Goal: Transaction & Acquisition: Purchase product/service

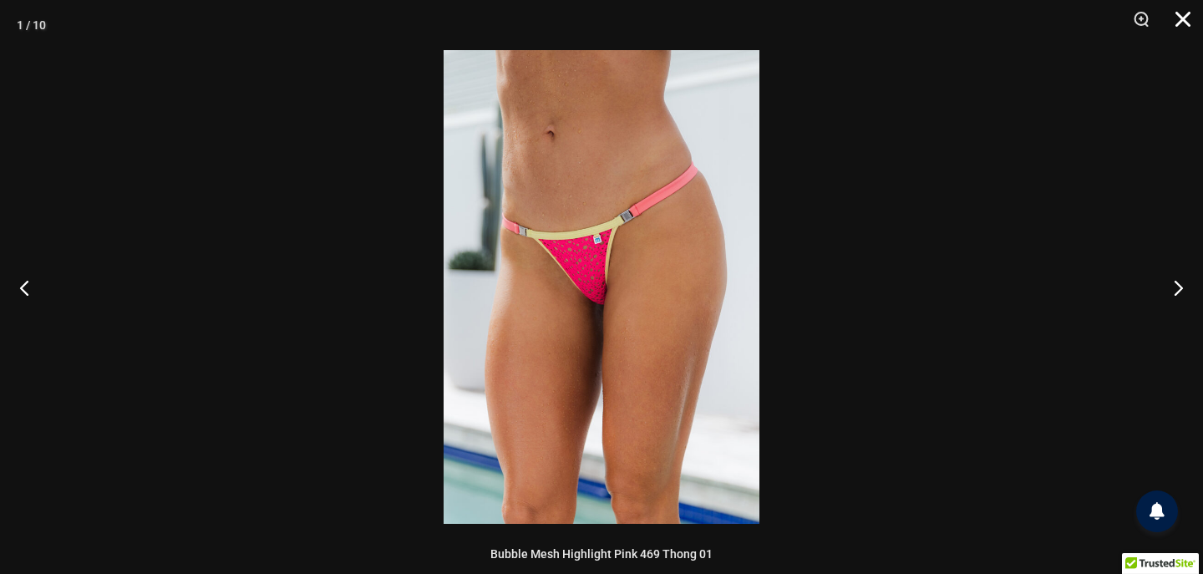
click at [1182, 13] on button "Close" at bounding box center [1177, 25] width 42 height 50
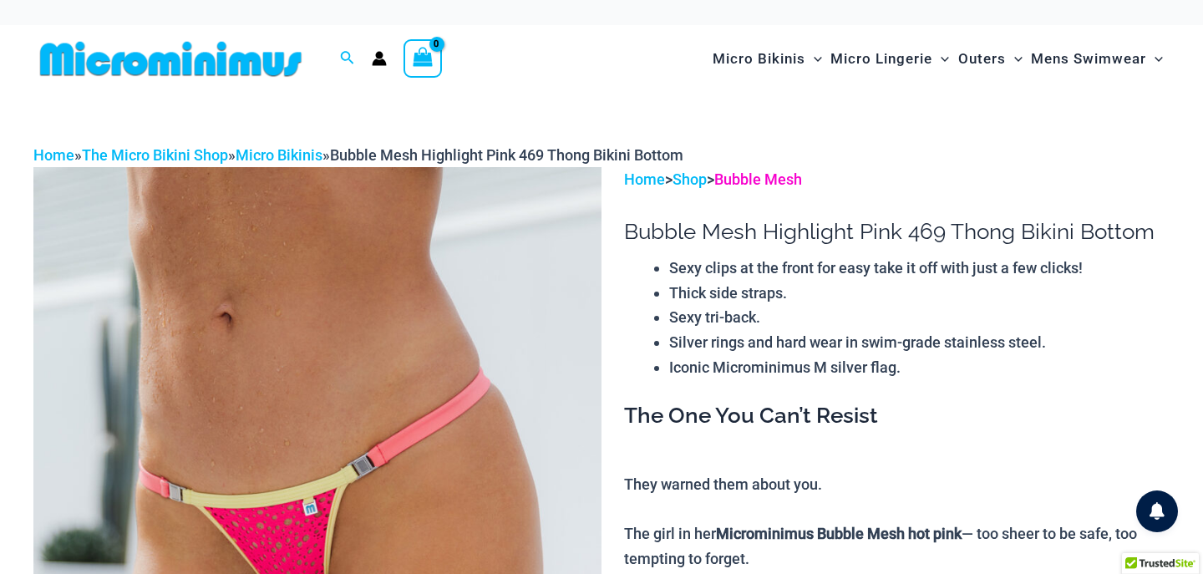
click at [790, 176] on link "Bubble Mesh" at bounding box center [758, 179] width 88 height 18
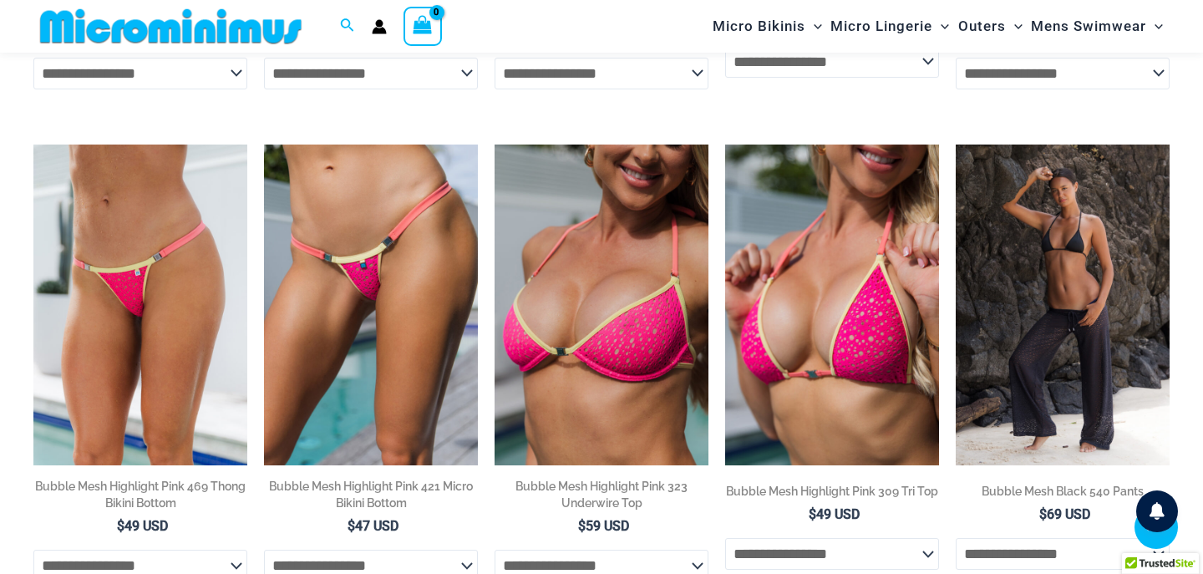
scroll to position [1618, 0]
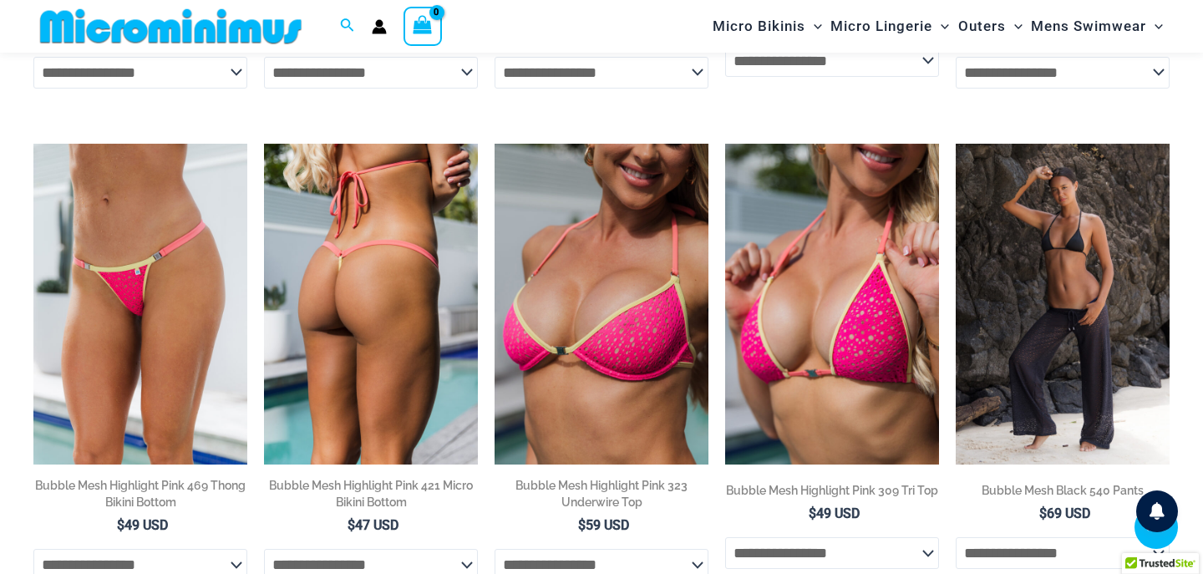
click at [412, 231] on img at bounding box center [371, 304] width 214 height 321
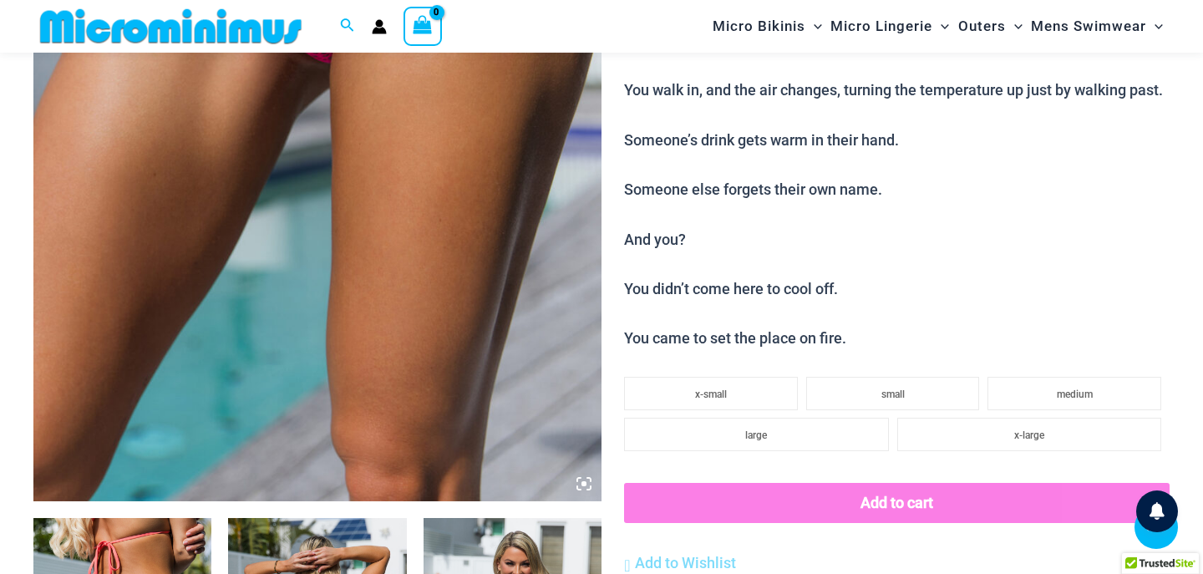
scroll to position [590, 0]
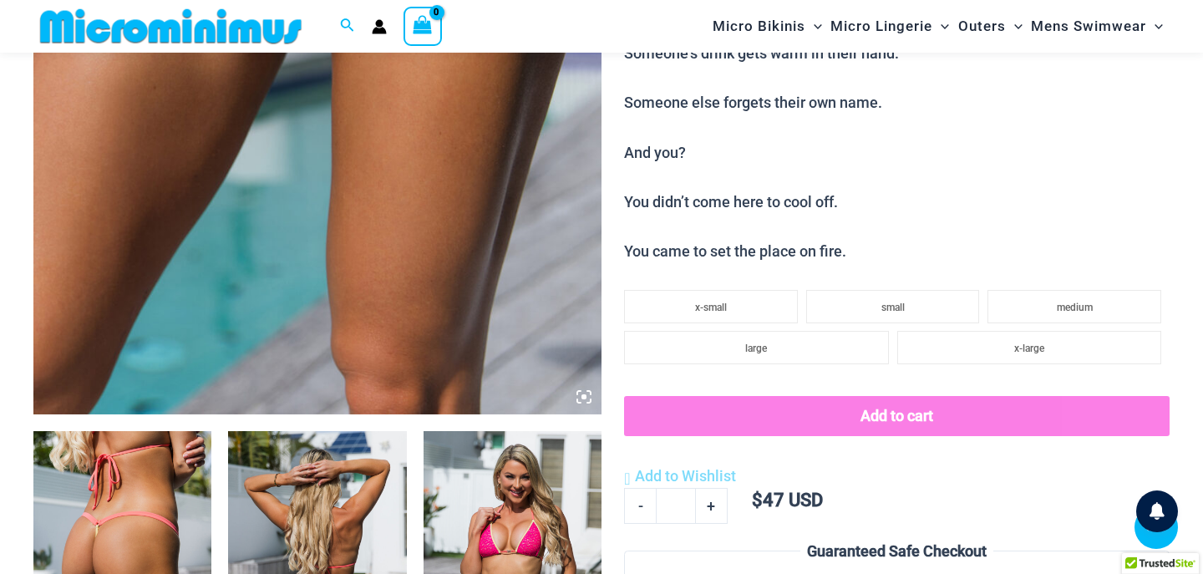
click at [582, 390] on icon at bounding box center [584, 396] width 15 height 15
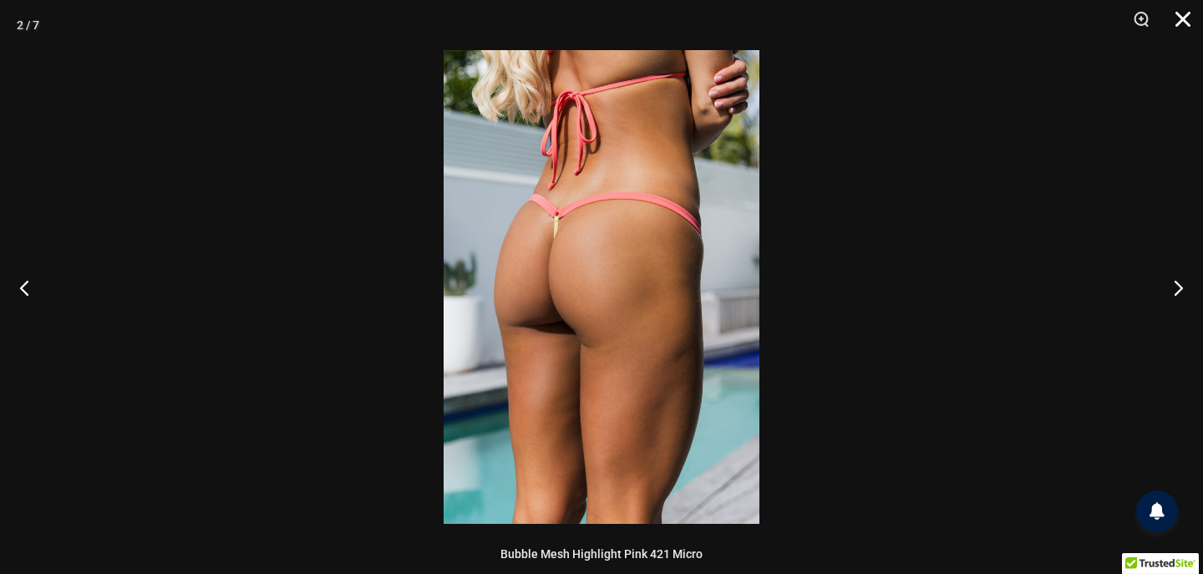
click at [1174, 17] on button "Close" at bounding box center [1177, 25] width 42 height 50
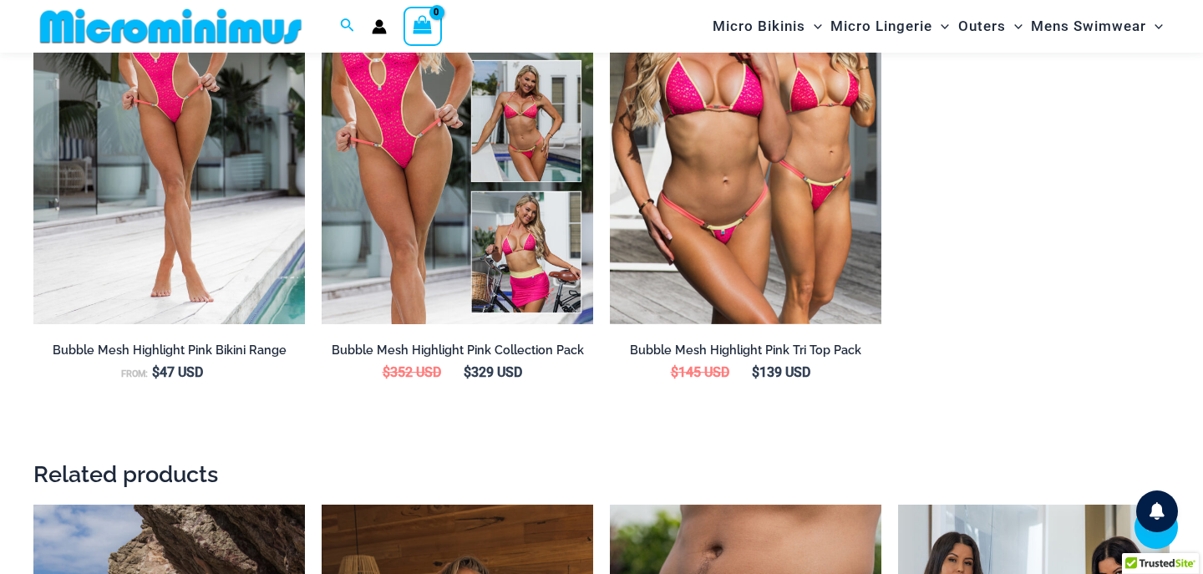
scroll to position [1769, 0]
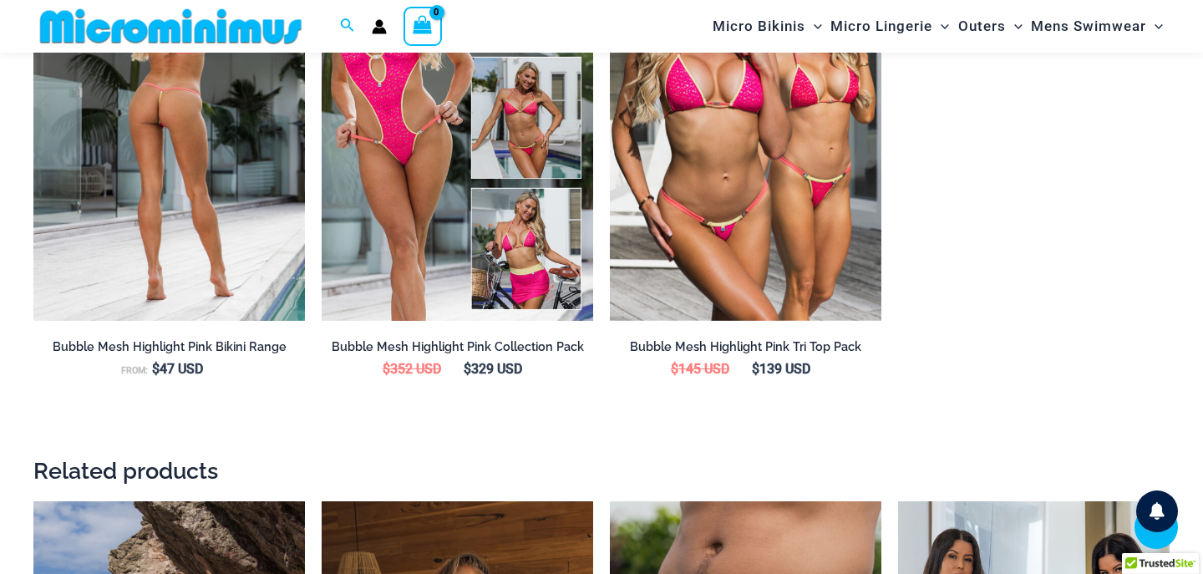
click at [199, 130] on img at bounding box center [169, 118] width 272 height 408
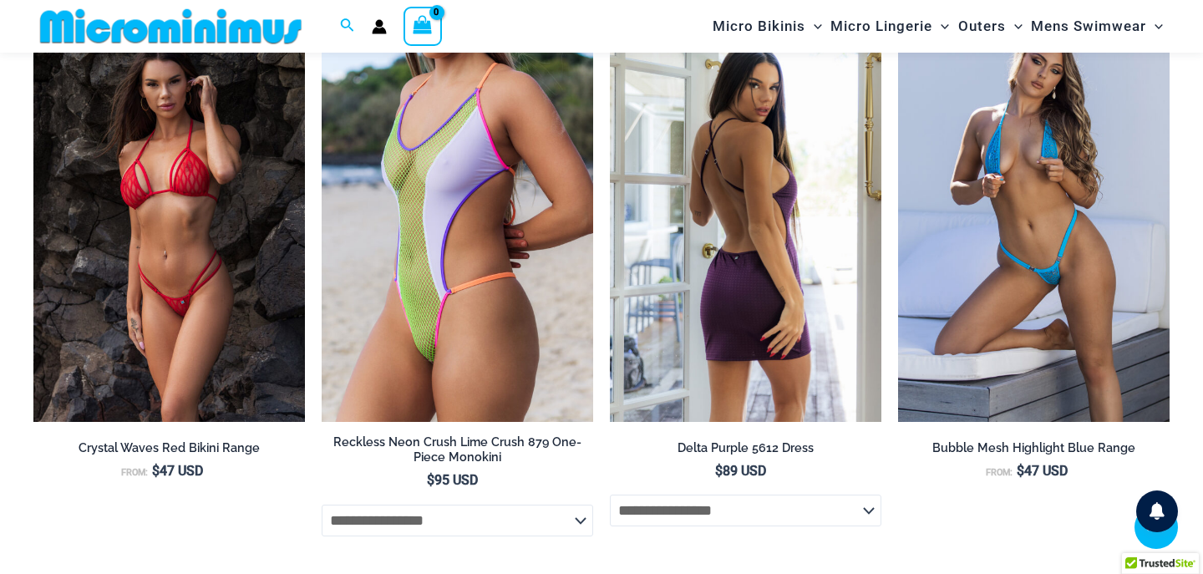
scroll to position [4533, 0]
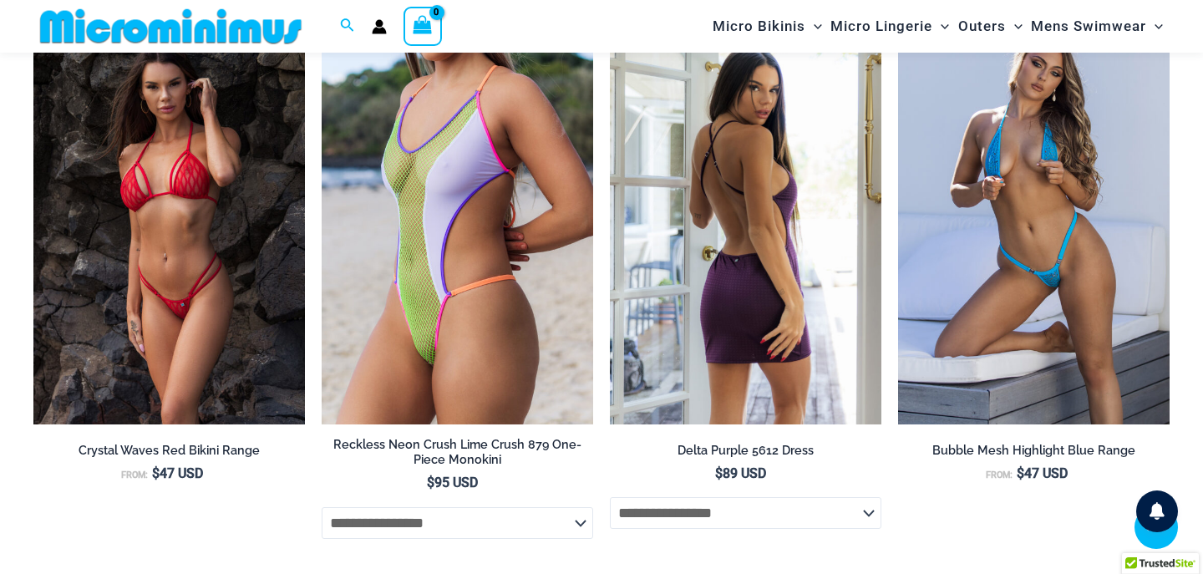
click at [682, 162] on img at bounding box center [746, 222] width 272 height 408
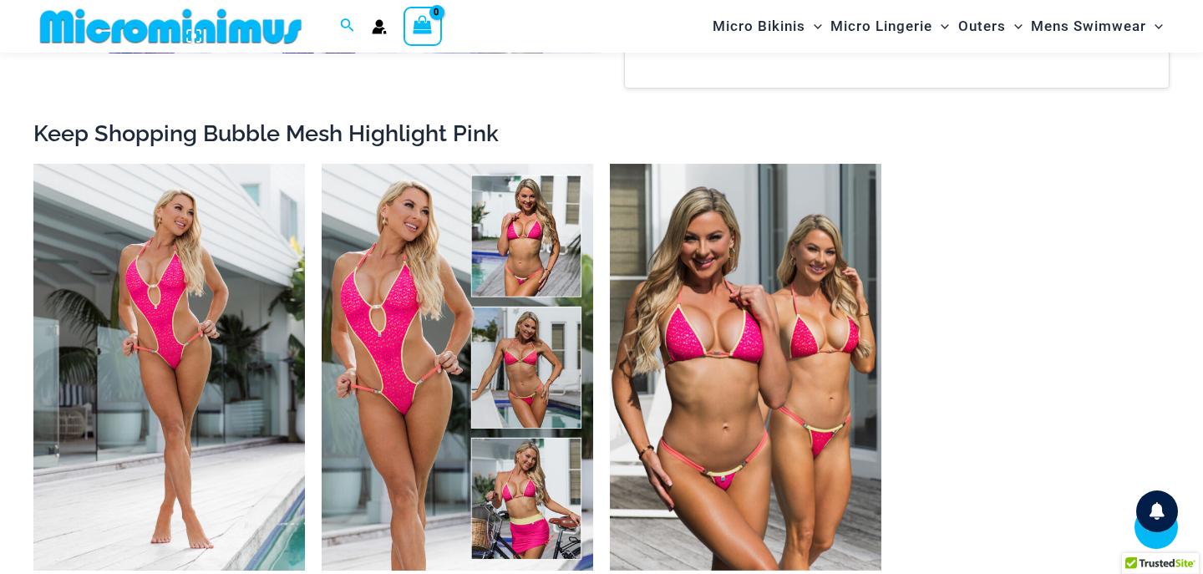
scroll to position [1540, 0]
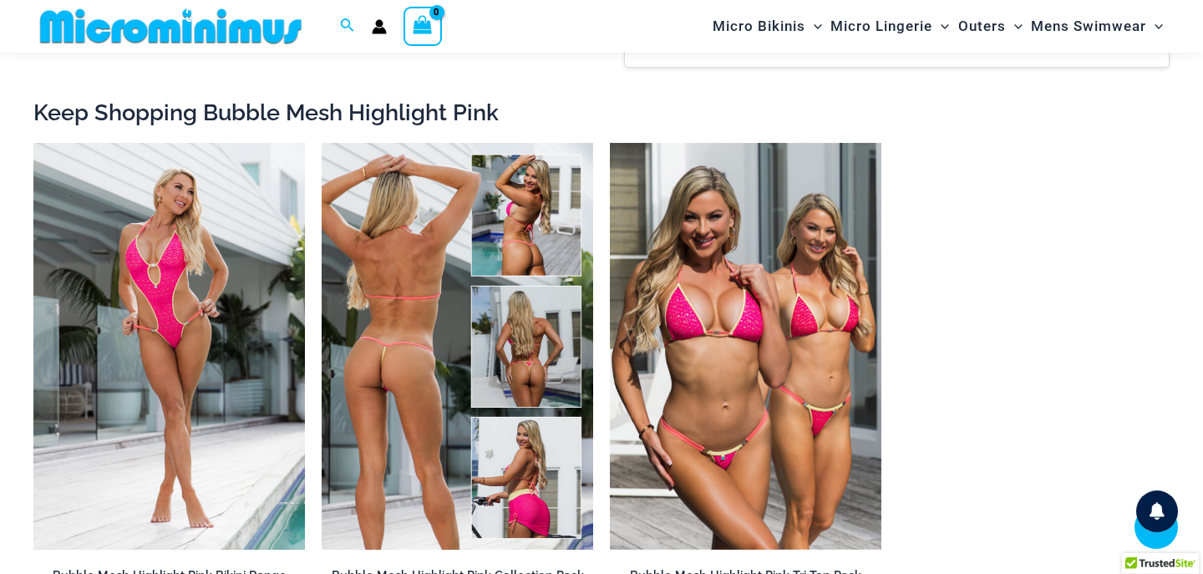
click at [404, 261] on img at bounding box center [458, 347] width 272 height 408
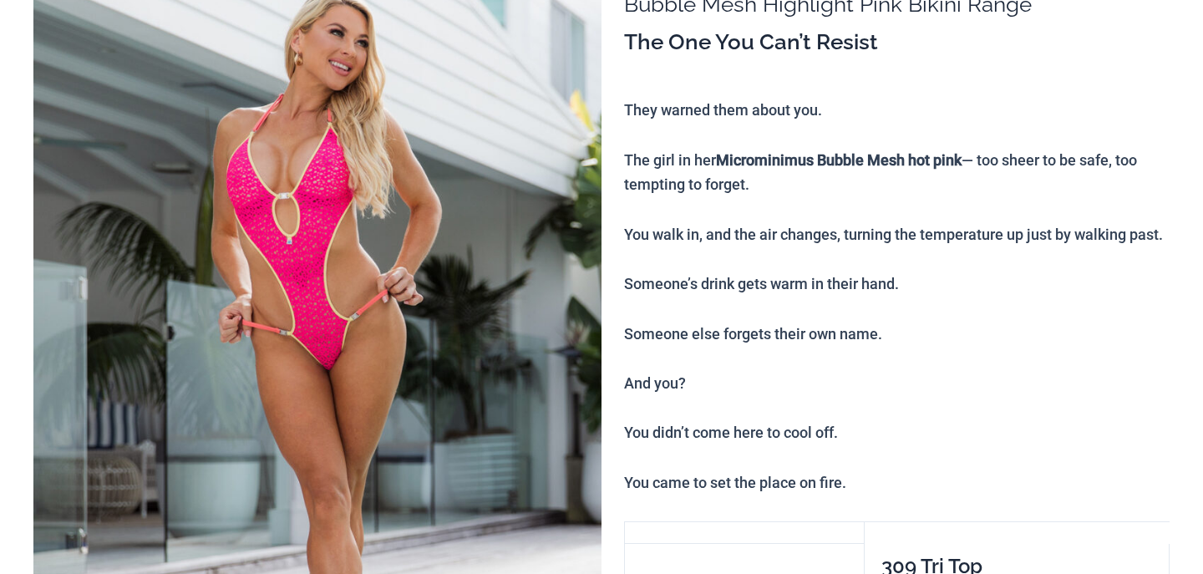
scroll to position [244, 0]
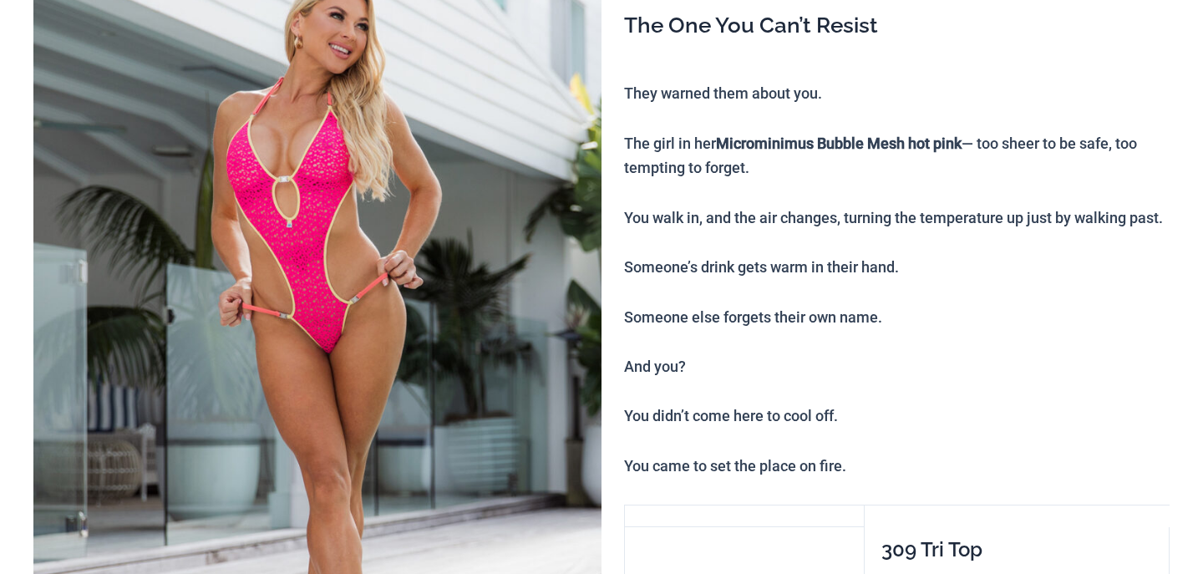
click at [352, 273] on img at bounding box center [317, 349] width 568 height 852
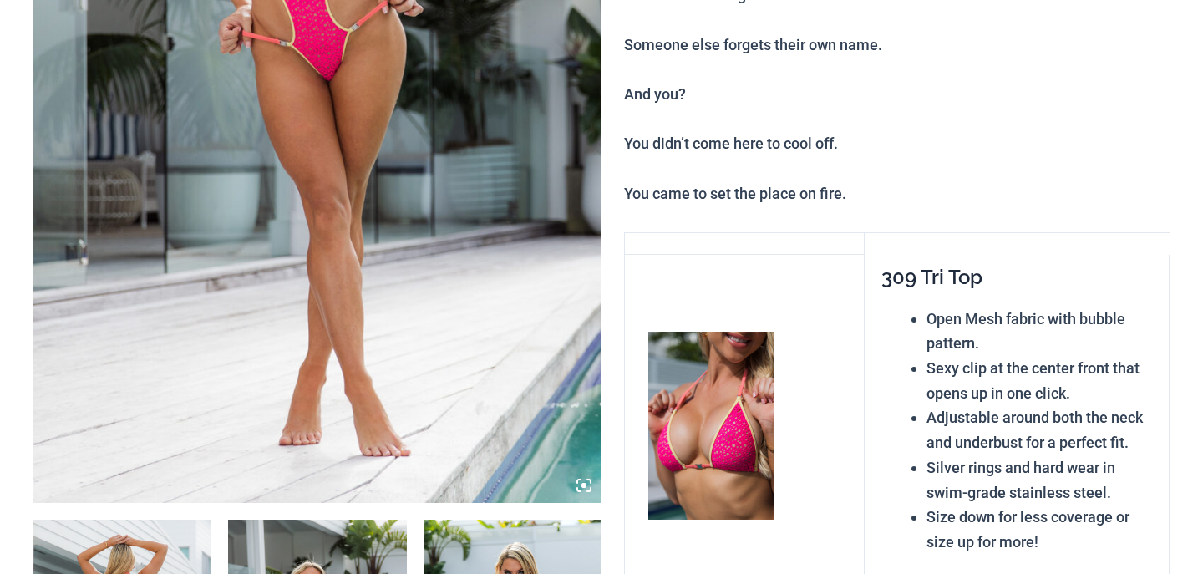
scroll to position [540, 0]
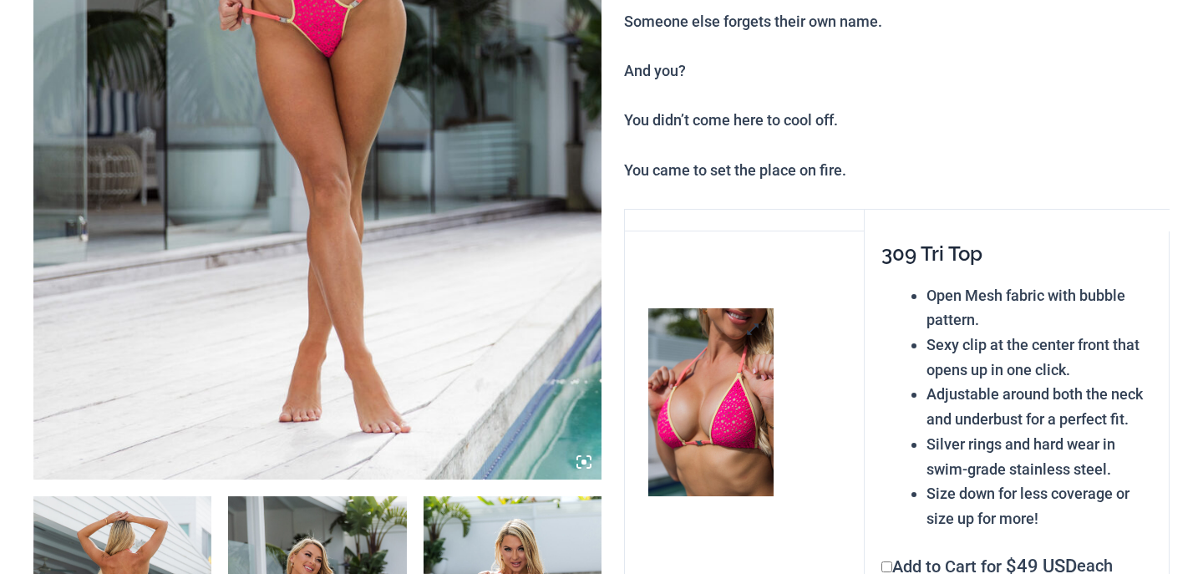
click at [698, 424] on img at bounding box center [710, 402] width 125 height 188
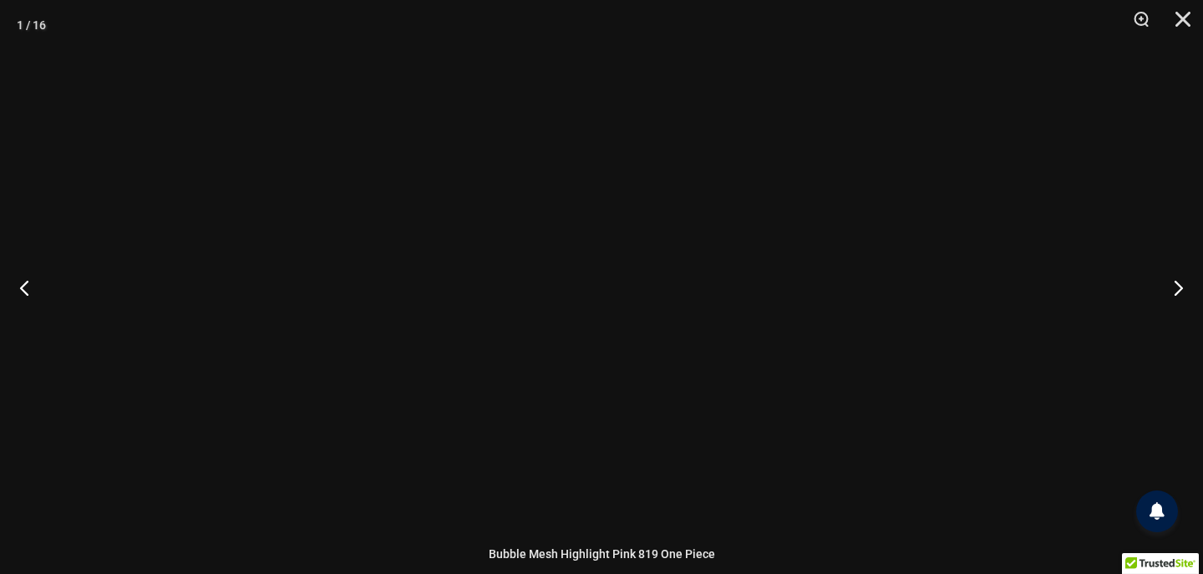
click at [392, 346] on div at bounding box center [601, 287] width 1203 height 574
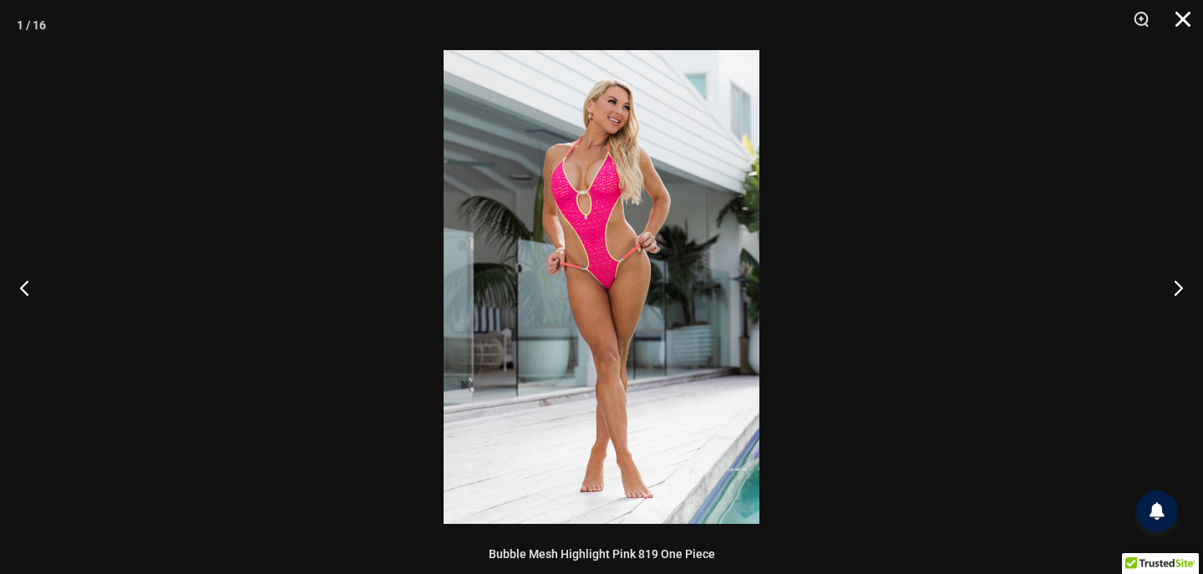
click at [1179, 23] on button "Close" at bounding box center [1177, 25] width 42 height 50
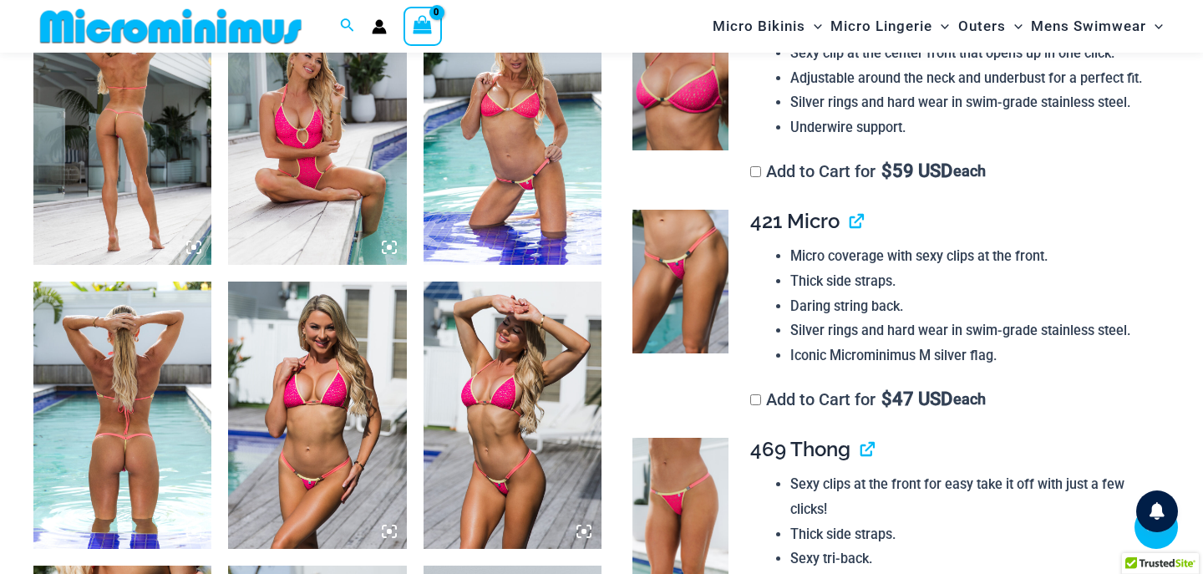
scroll to position [876, 0]
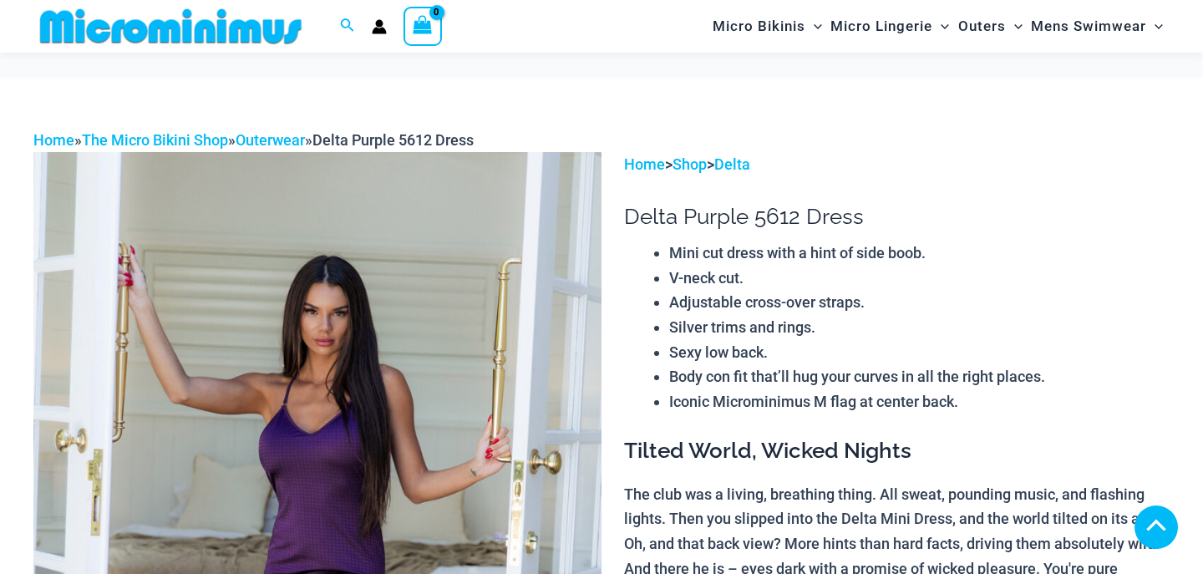
scroll to position [490, 0]
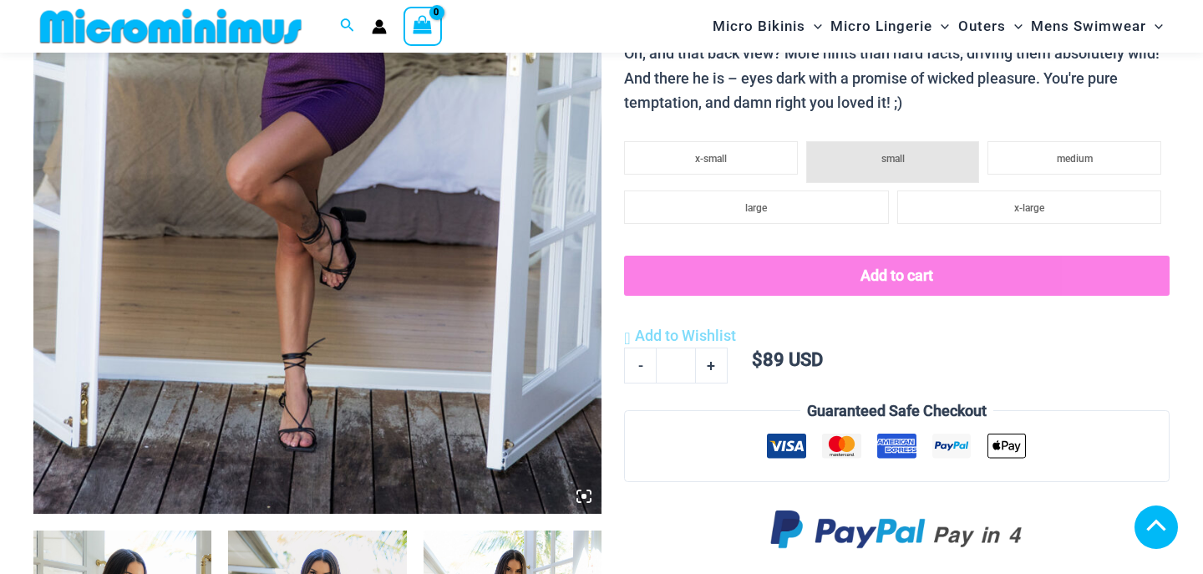
click at [589, 489] on icon at bounding box center [584, 496] width 15 height 15
click at [509, 188] on img at bounding box center [317, 88] width 568 height 852
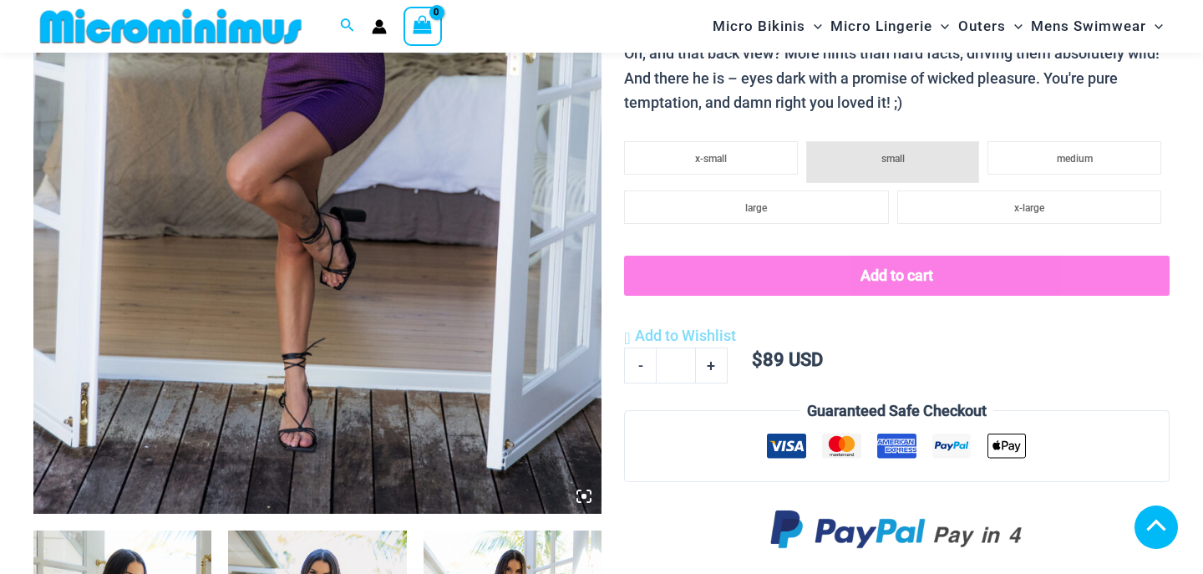
scroll to position [706, 0]
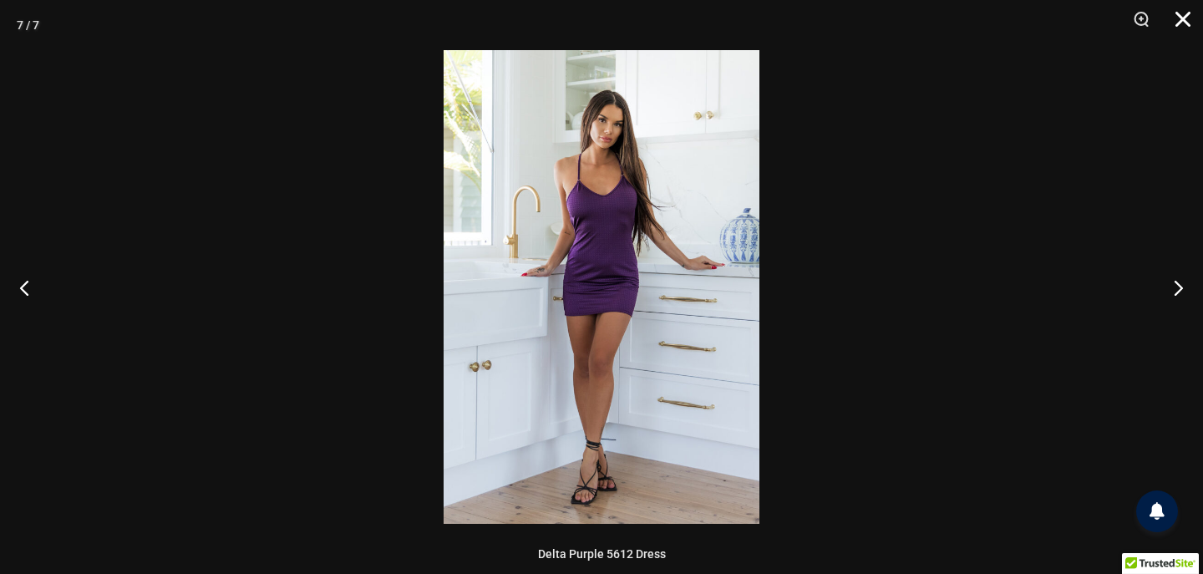
click at [1184, 13] on button "Close" at bounding box center [1177, 25] width 42 height 50
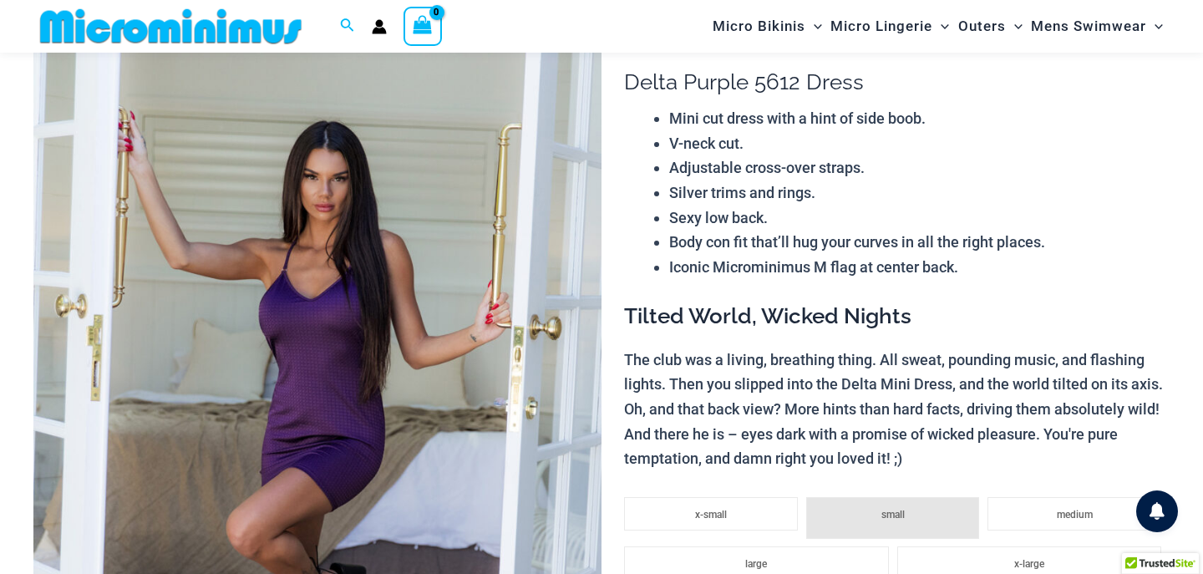
scroll to position [133, 0]
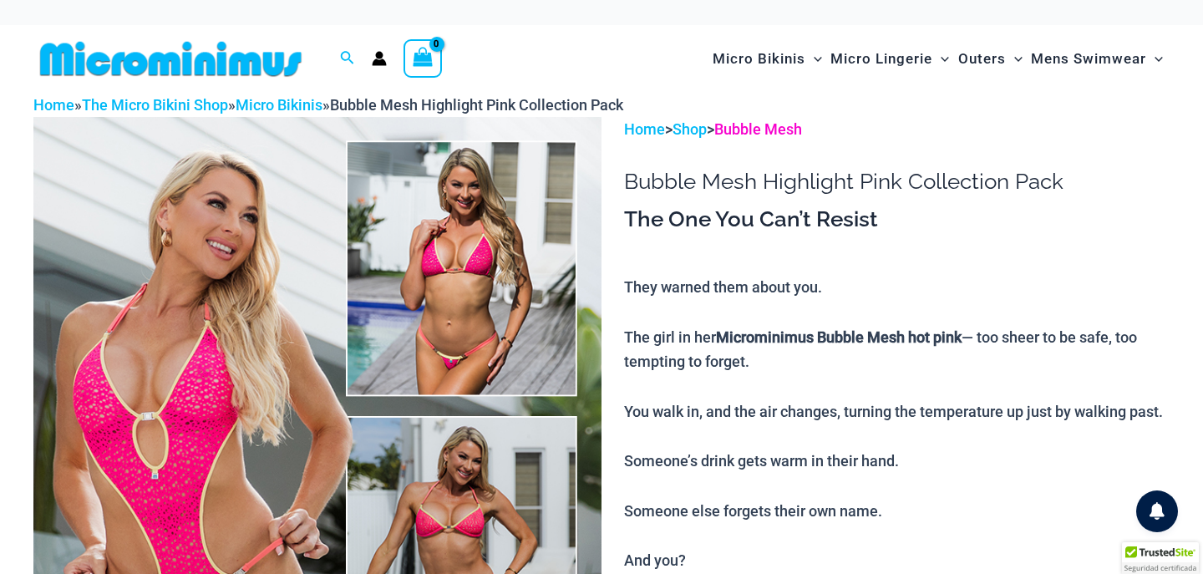
click at [749, 131] on link "Bubble Mesh" at bounding box center [758, 129] width 88 height 18
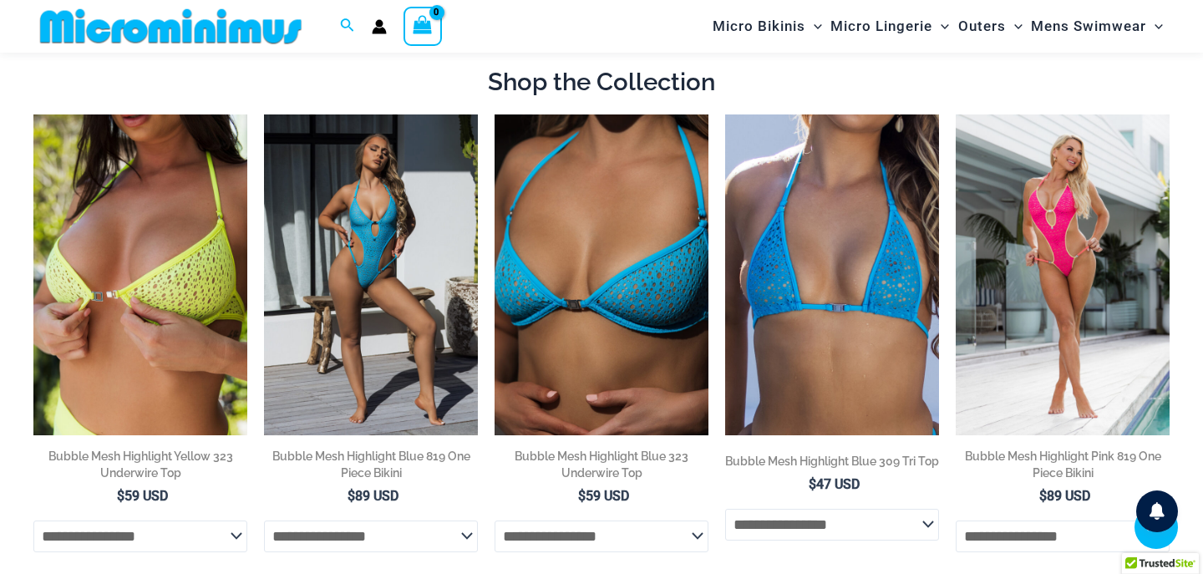
scroll to position [1161, 0]
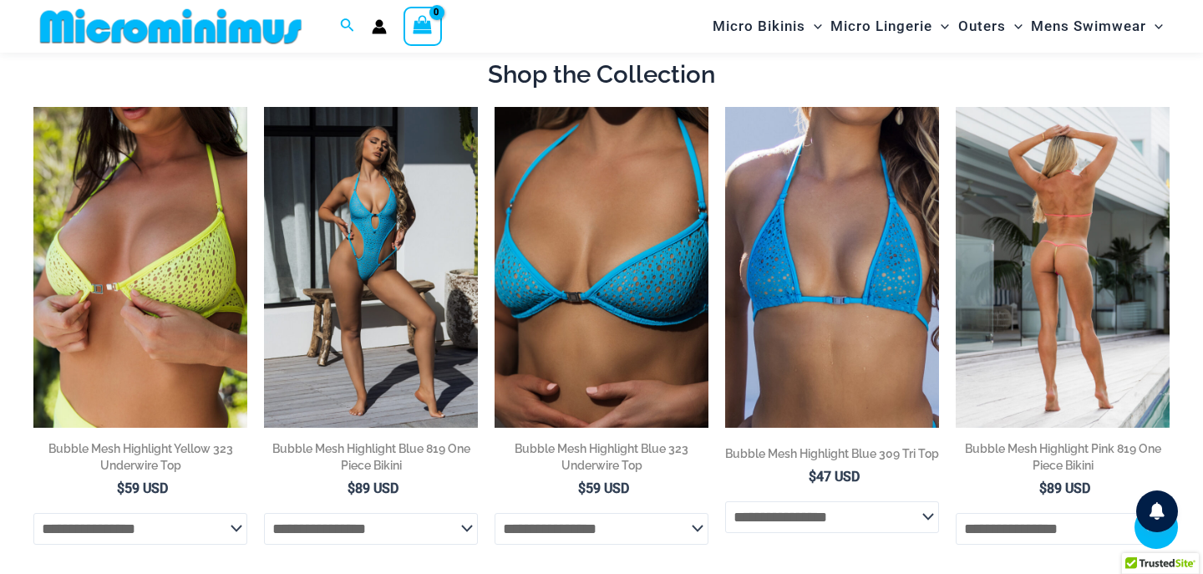
click at [1054, 208] on img at bounding box center [1063, 267] width 214 height 321
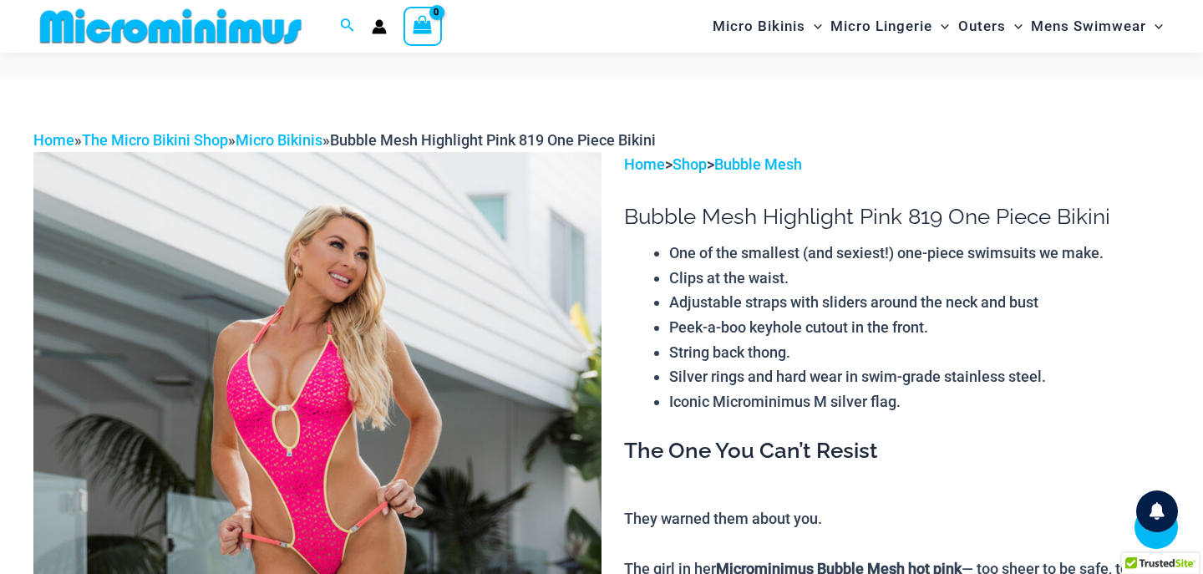
scroll to position [714, 0]
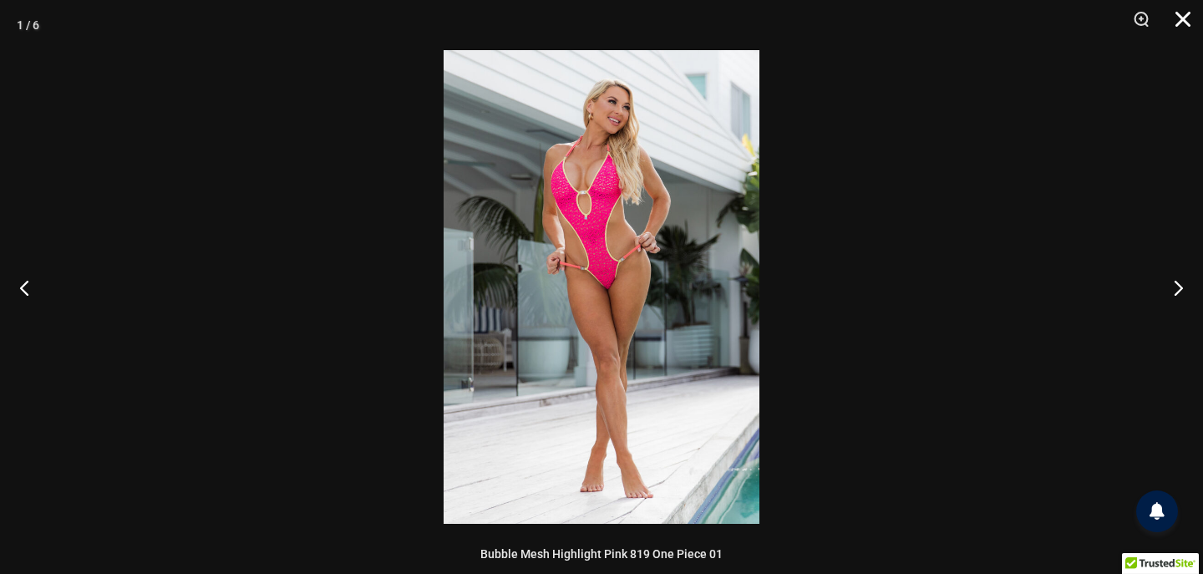
click at [1182, 10] on button "Close" at bounding box center [1177, 25] width 42 height 50
